Goal: Information Seeking & Learning: Learn about a topic

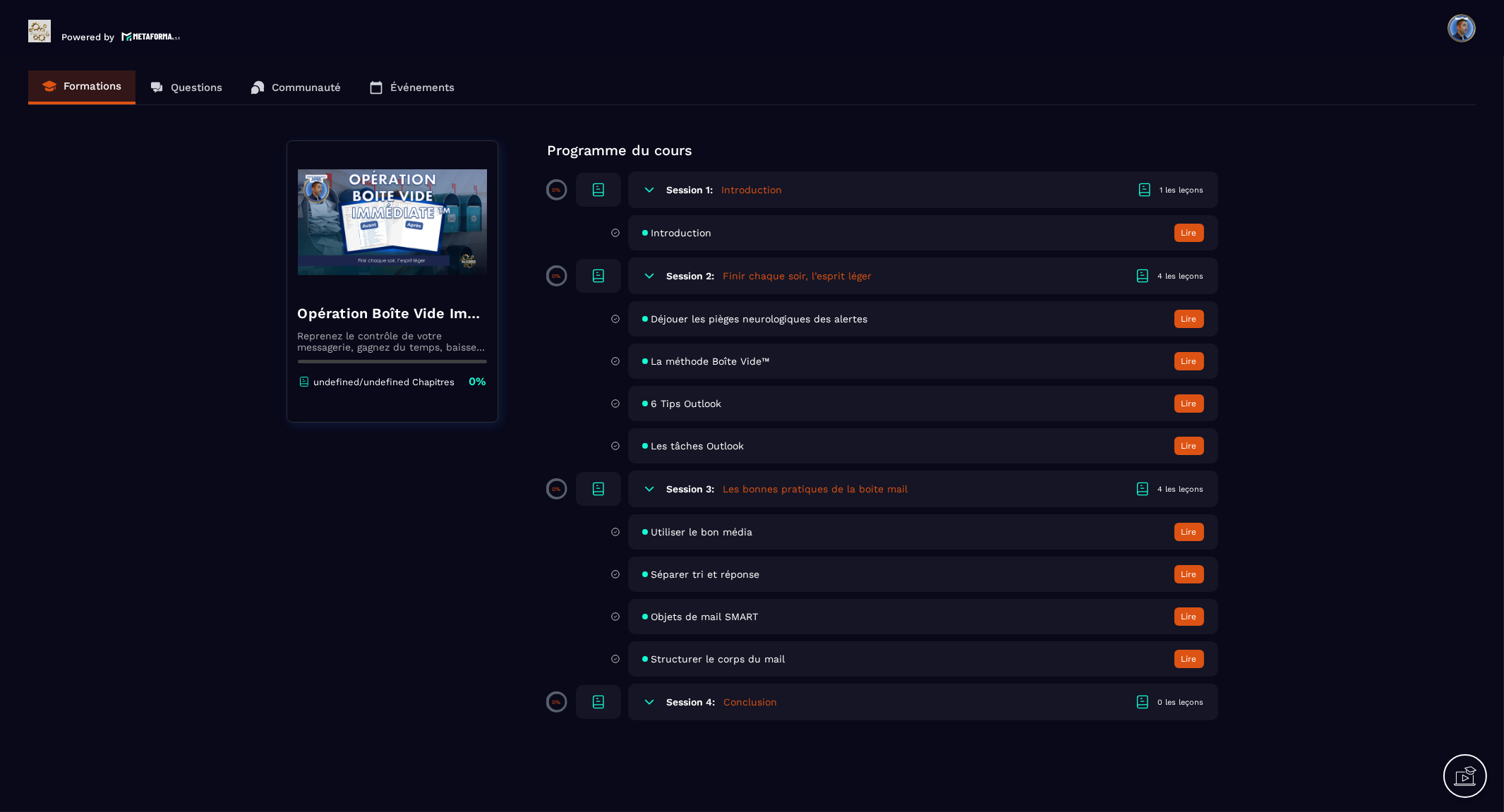
click at [1182, 231] on button "Lire" at bounding box center [1189, 233] width 29 height 19
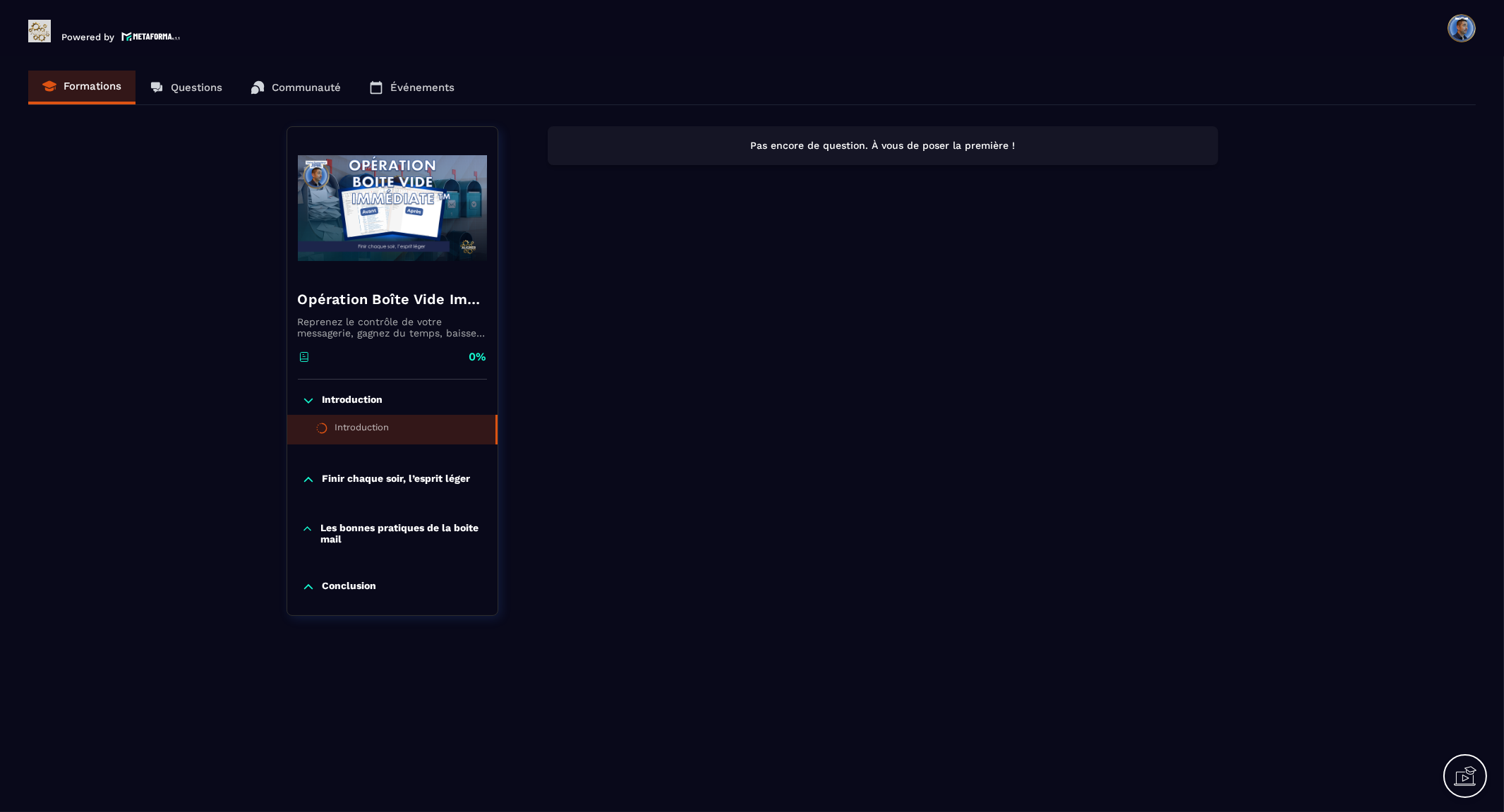
click at [385, 477] on p "Finir chaque soir, l’esprit léger" at bounding box center [396, 480] width 148 height 14
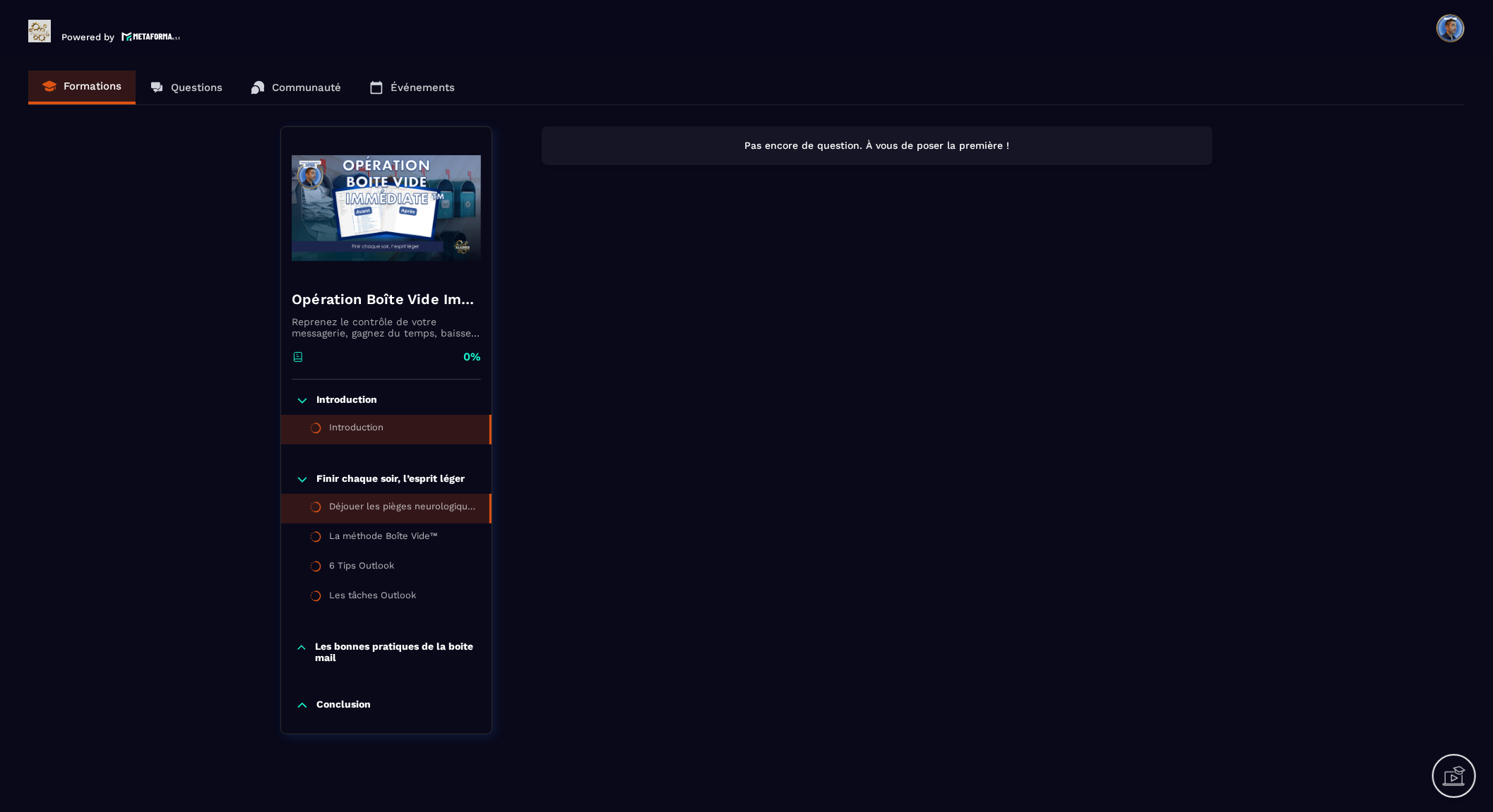
click at [384, 502] on div "Déjouer les pièges neurologiques des alertes" at bounding box center [402, 509] width 146 height 16
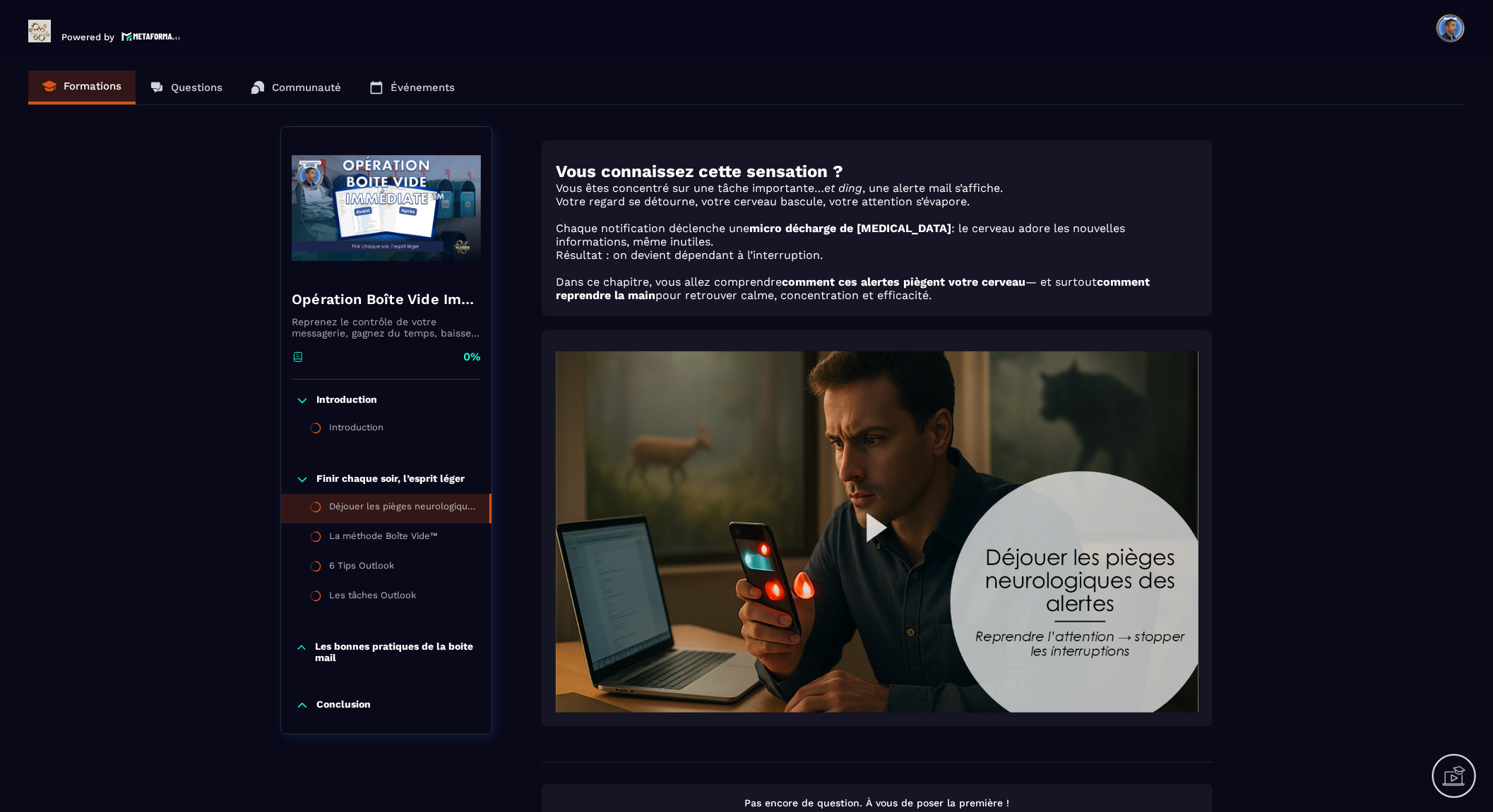
click at [1019, 574] on img at bounding box center [877, 532] width 643 height 362
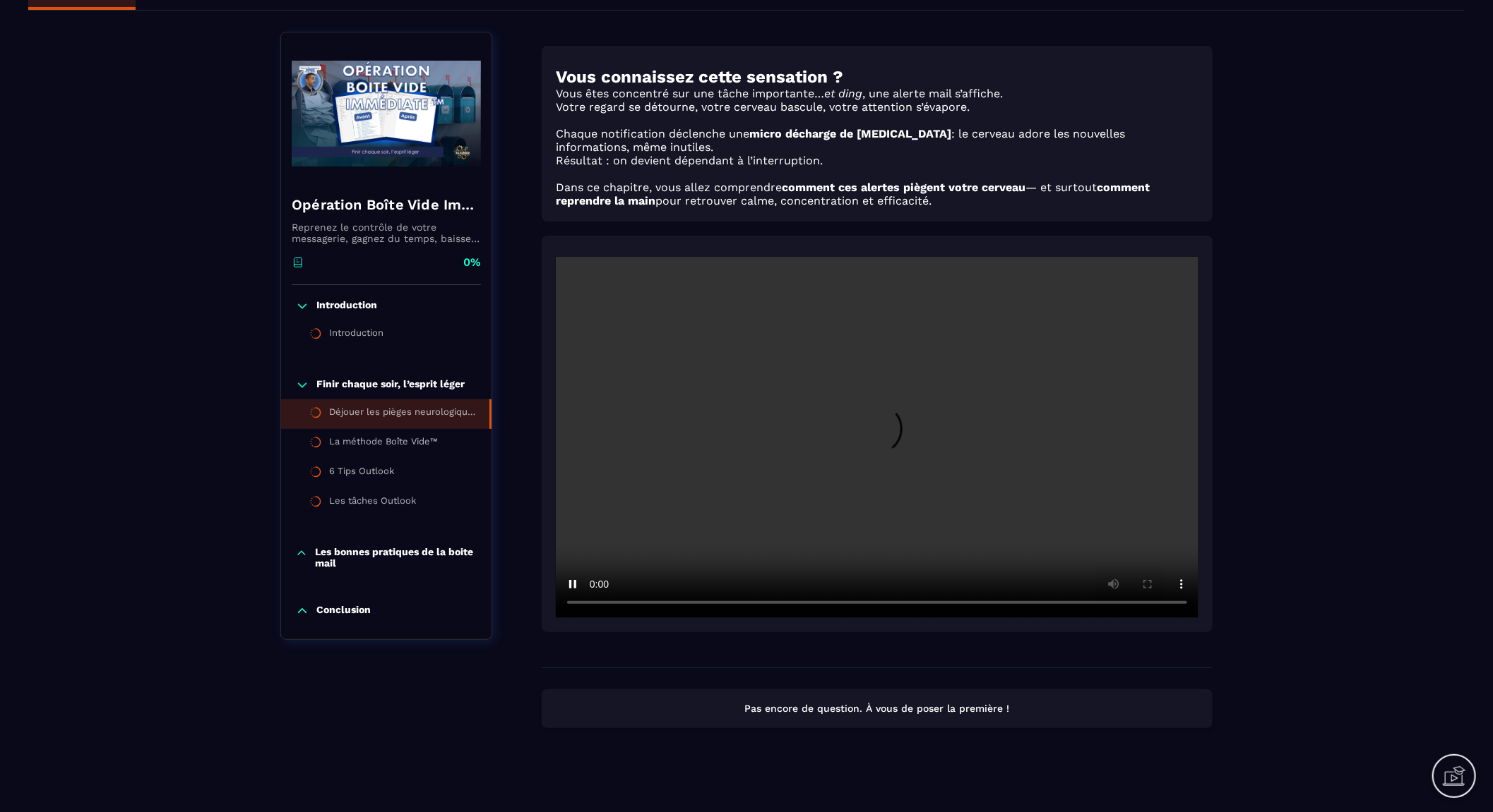
scroll to position [95, 0]
click at [353, 443] on div "La méthode Boîte Vide™" at bounding box center [383, 443] width 109 height 16
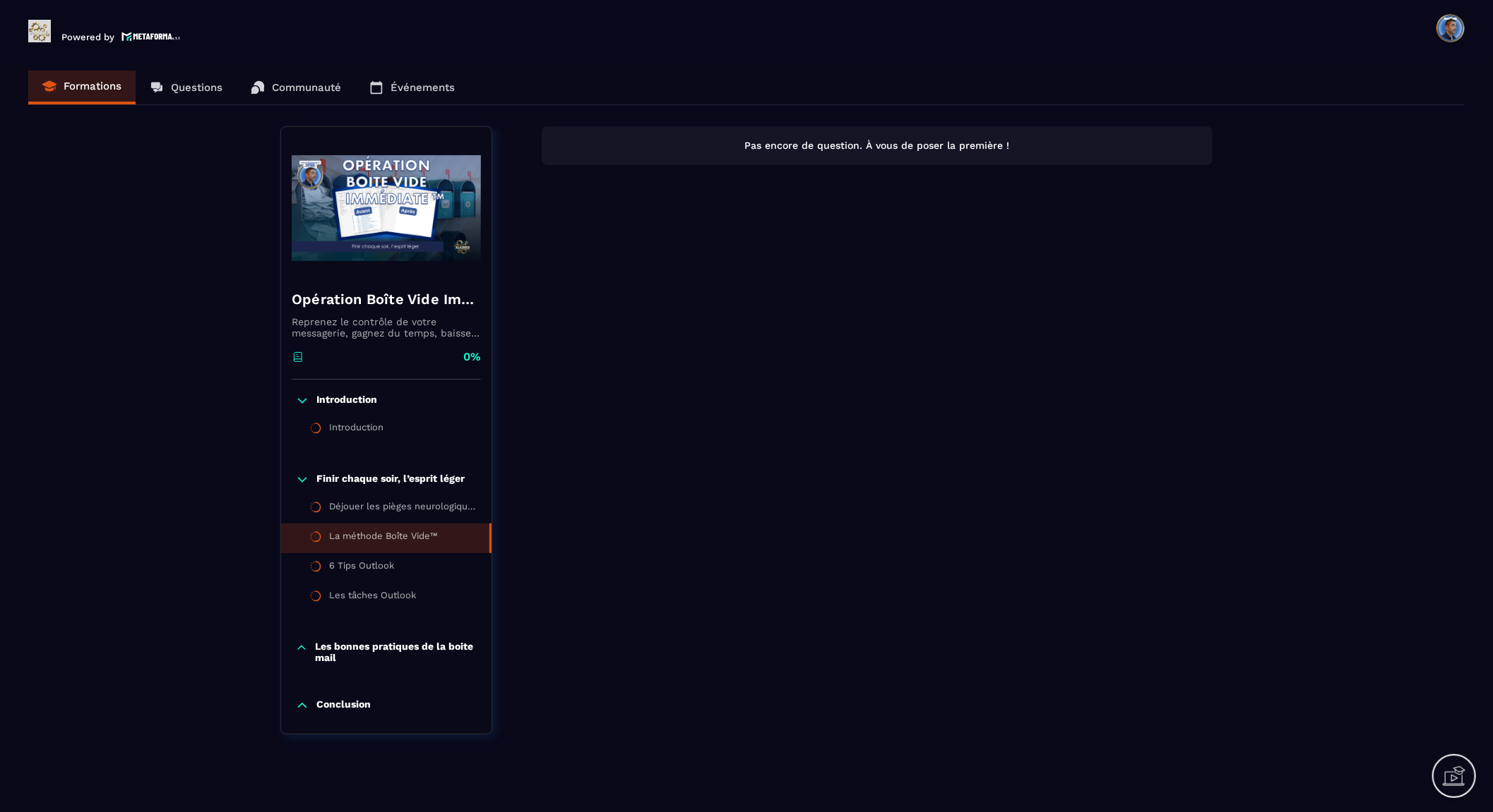
click at [739, 426] on div "Pas encore de question. À vous de poser la première !" at bounding box center [877, 439] width 671 height 626
